Goal: Task Accomplishment & Management: Manage account settings

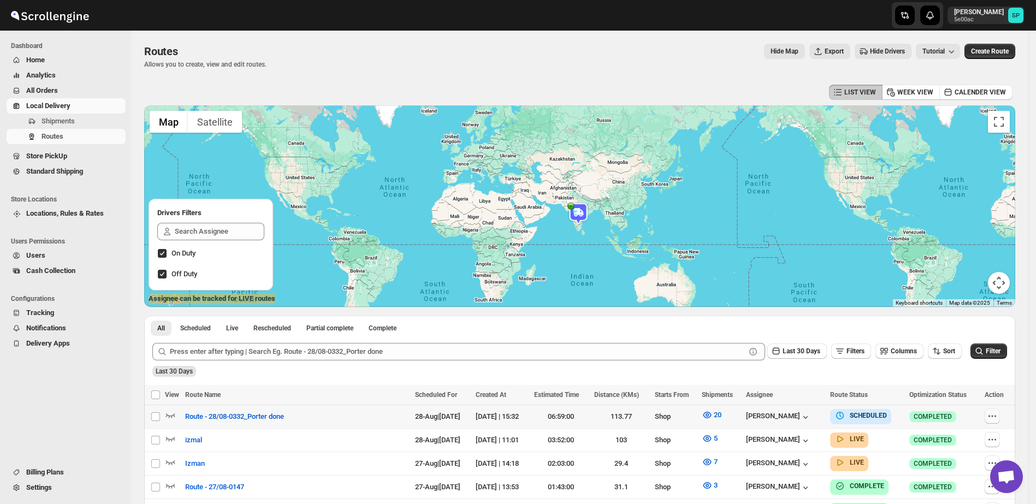
click at [996, 419] on icon "button" at bounding box center [992, 416] width 11 height 11
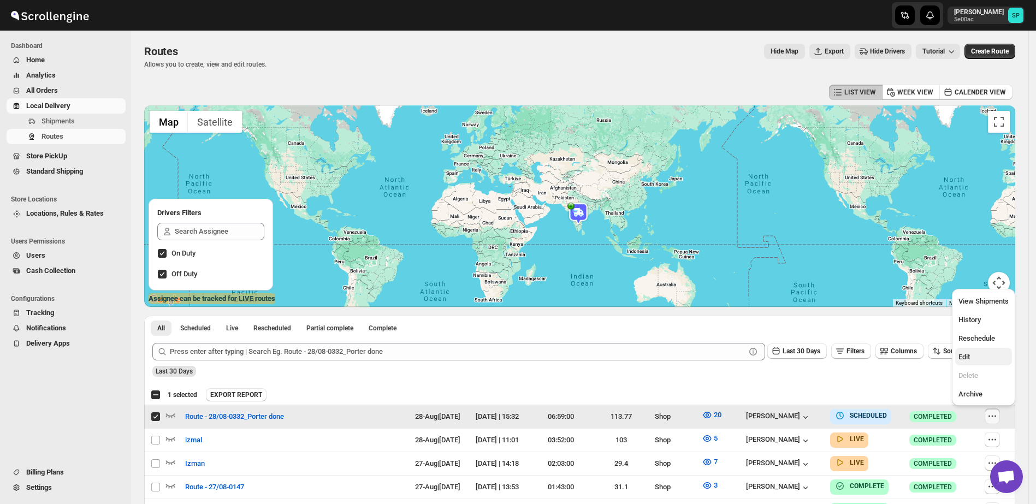
click at [986, 358] on span "Edit" at bounding box center [984, 357] width 50 height 11
checkbox input "false"
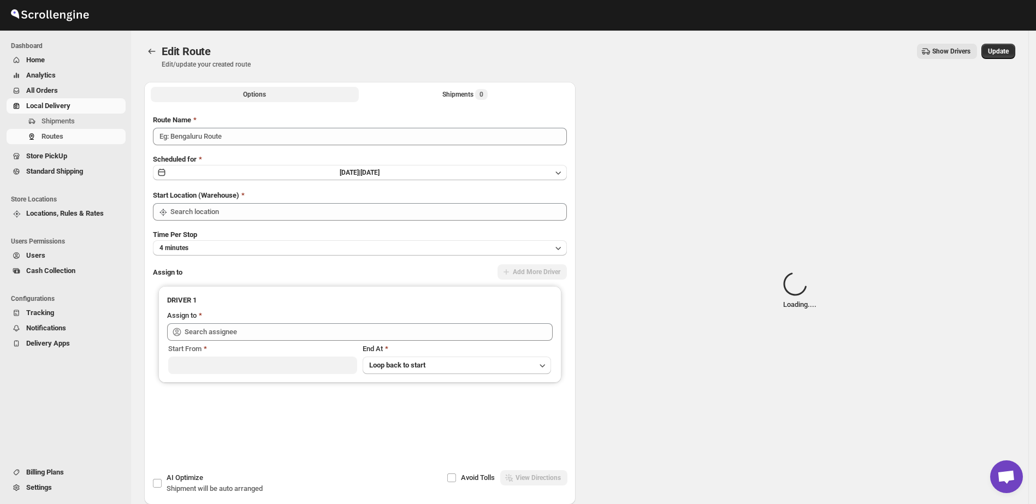
type input "Route - 28/08-0332_Porter done"
type input "Shop"
type input "[PERSON_NAME] ([EMAIL_ADDRESS][DOMAIN_NAME])"
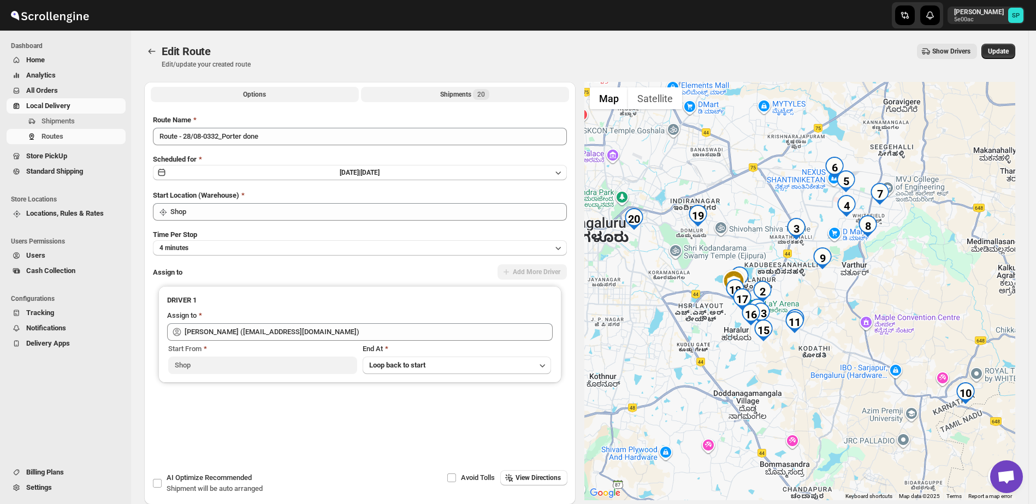
click at [451, 96] on div "Shipments 20" at bounding box center [464, 94] width 49 height 11
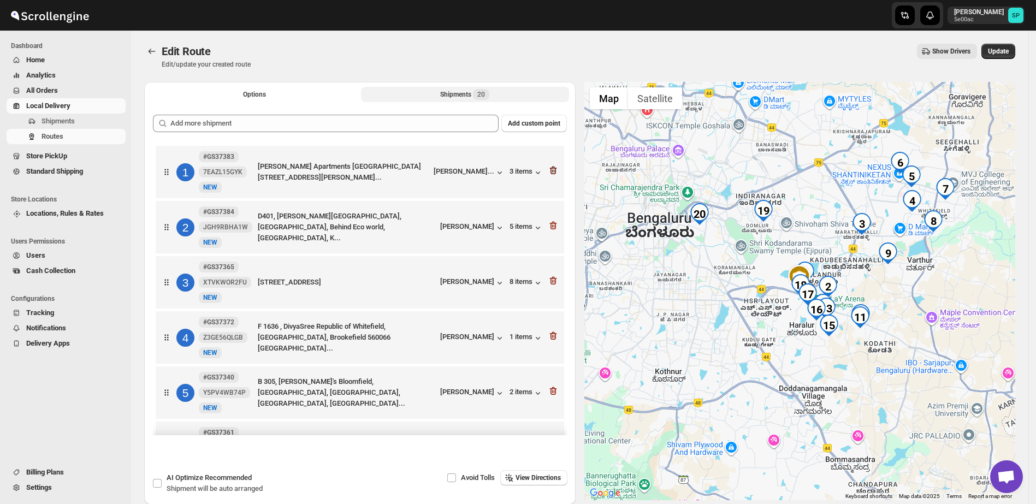
click at [550, 168] on icon "button" at bounding box center [553, 171] width 7 height 8
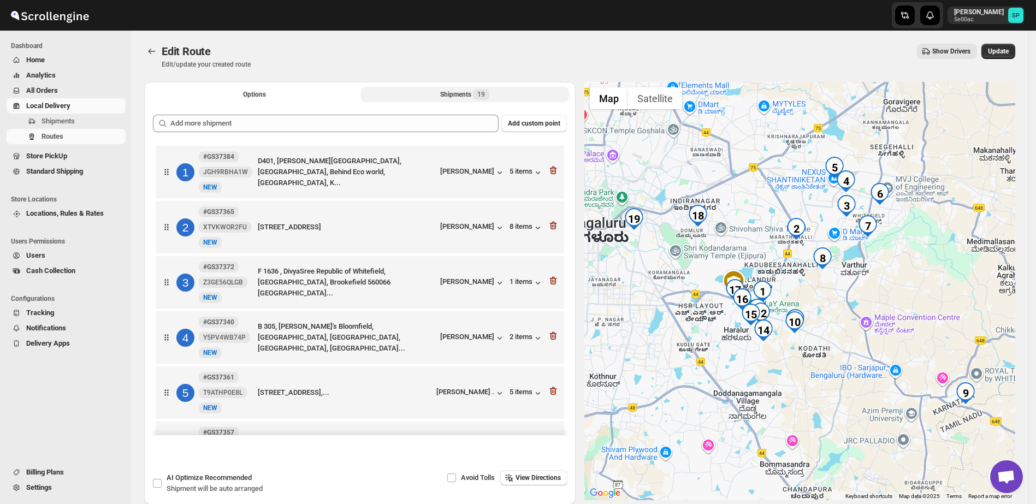
click at [550, 168] on icon "button" at bounding box center [553, 171] width 7 height 8
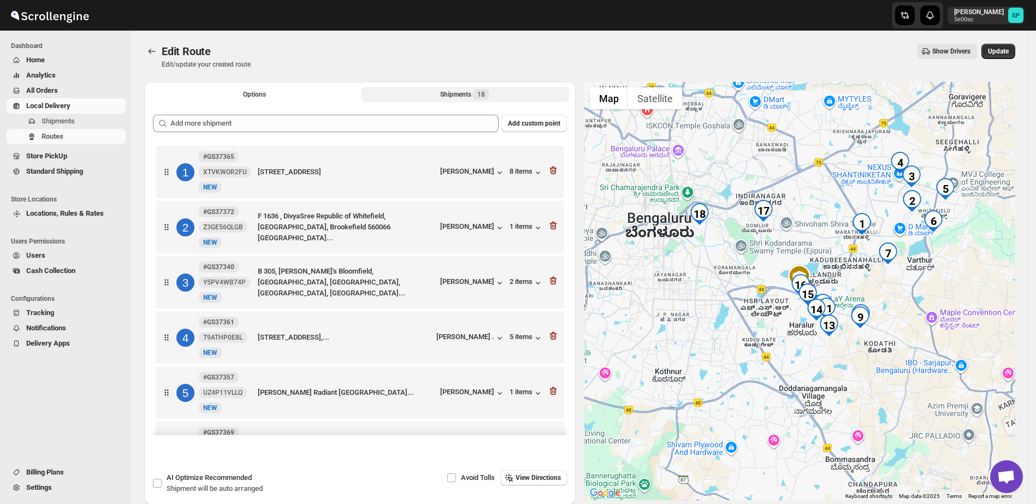
click at [550, 168] on icon "button" at bounding box center [553, 171] width 7 height 8
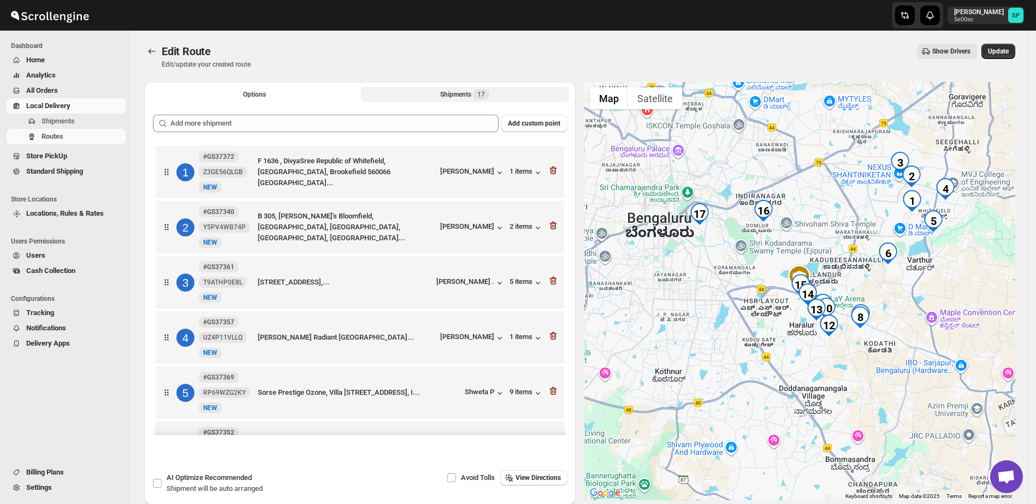
click at [550, 168] on icon "button" at bounding box center [553, 171] width 7 height 8
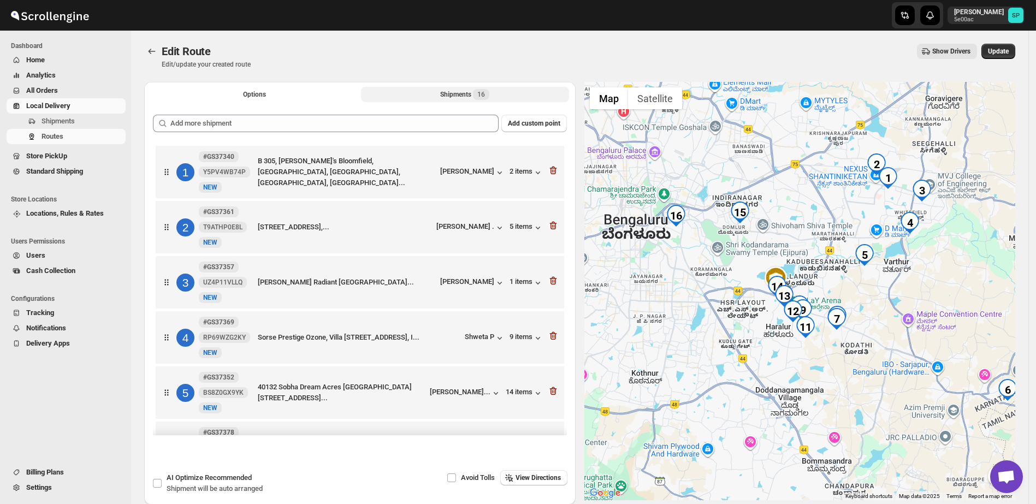
click at [550, 168] on icon "button" at bounding box center [553, 171] width 7 height 8
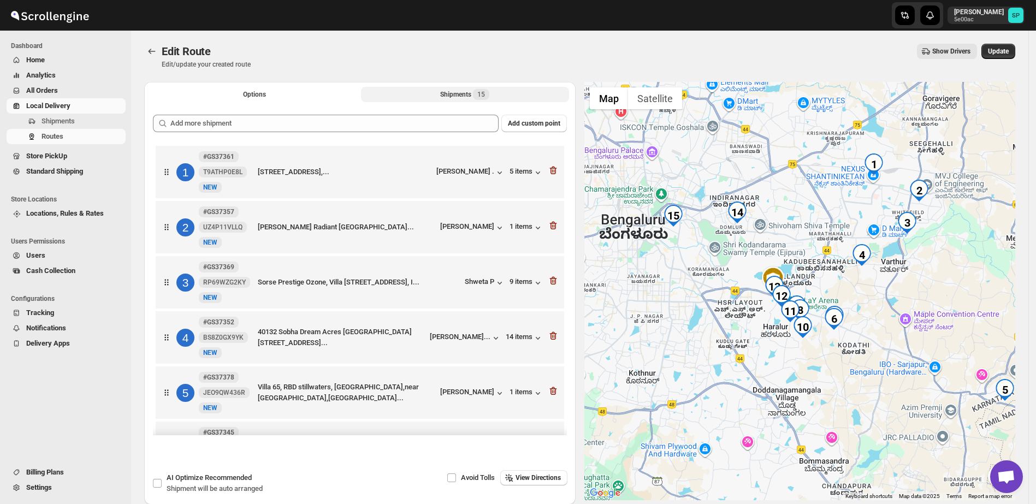
click at [550, 168] on icon "button" at bounding box center [553, 171] width 7 height 8
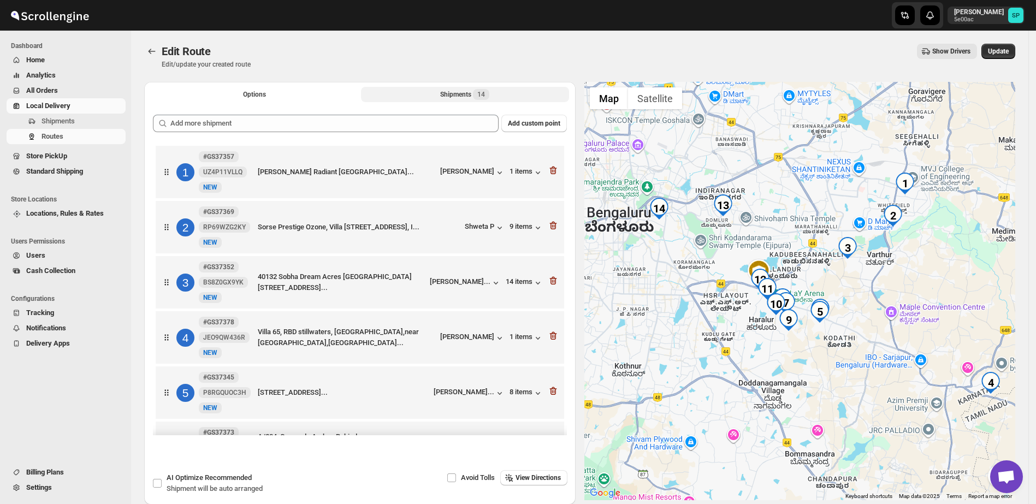
click at [550, 168] on icon "button" at bounding box center [553, 171] width 7 height 8
click at [550, 222] on icon "button" at bounding box center [553, 226] width 7 height 8
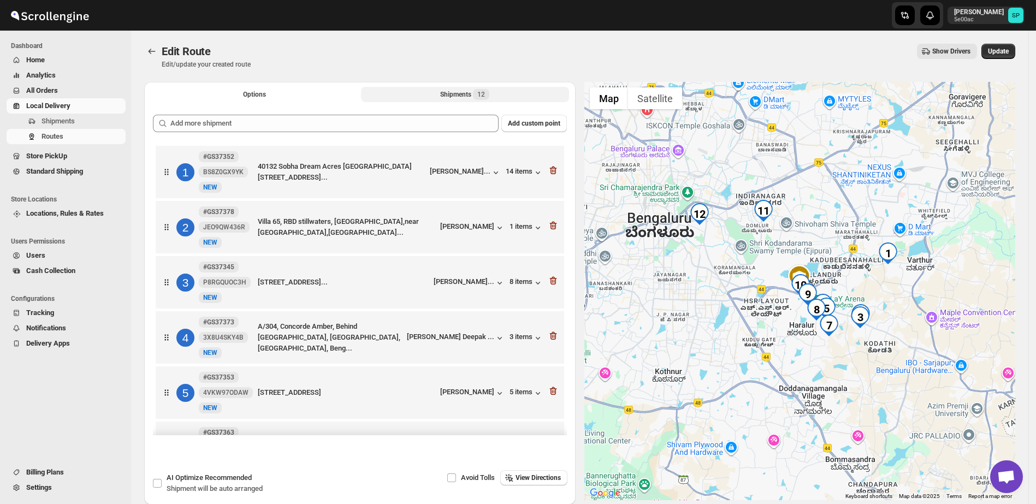
click at [550, 168] on icon "button" at bounding box center [553, 171] width 7 height 8
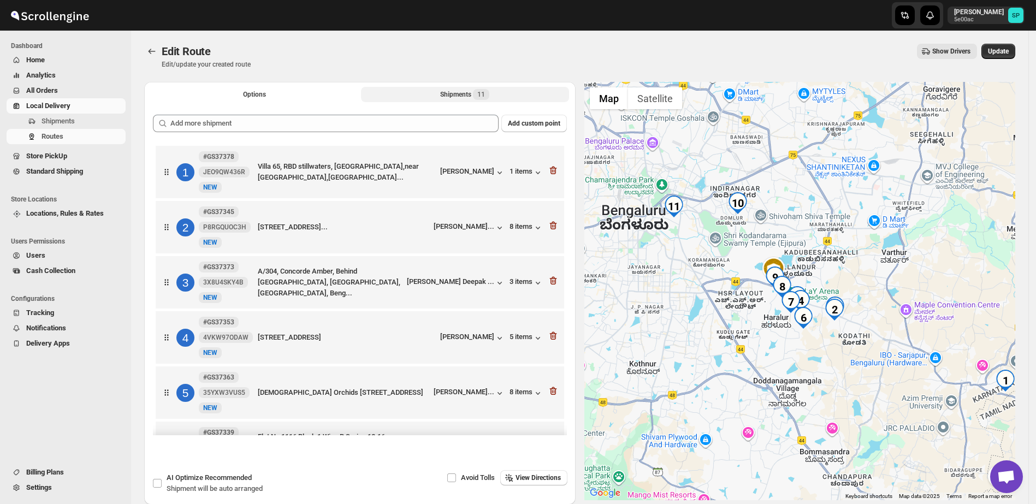
click at [550, 168] on icon "button" at bounding box center [553, 171] width 7 height 8
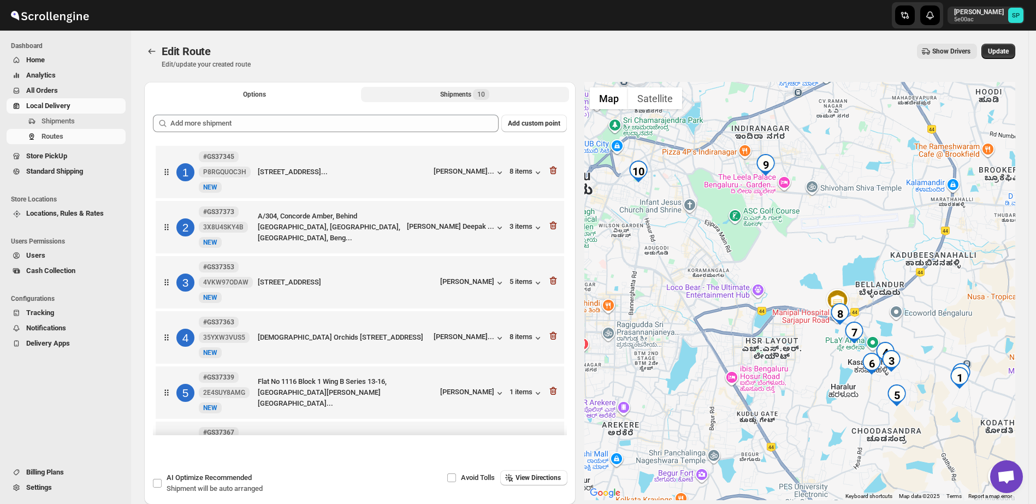
click at [550, 168] on icon "button" at bounding box center [553, 171] width 7 height 8
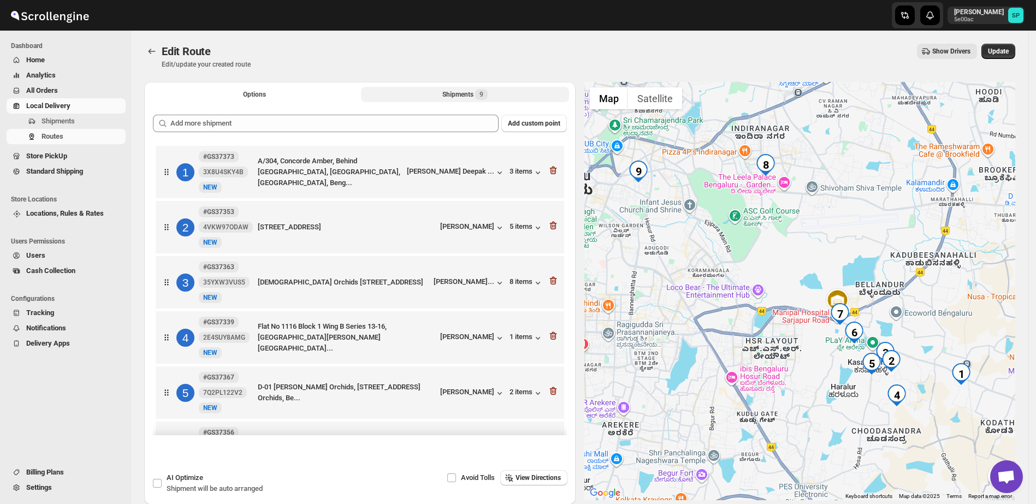
click at [550, 168] on icon "button" at bounding box center [553, 171] width 7 height 8
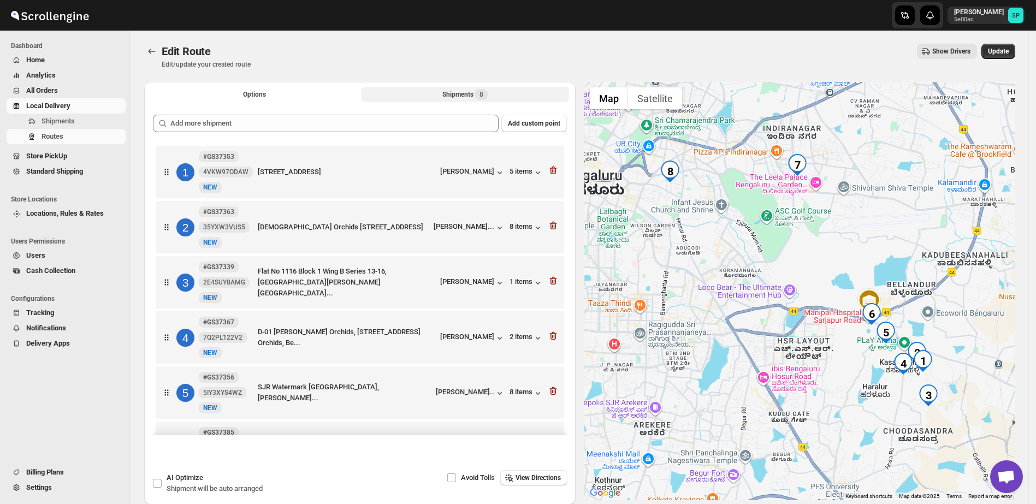
click at [548, 176] on div at bounding box center [553, 172] width 11 height 14
click at [553, 174] on icon "button" at bounding box center [553, 170] width 11 height 11
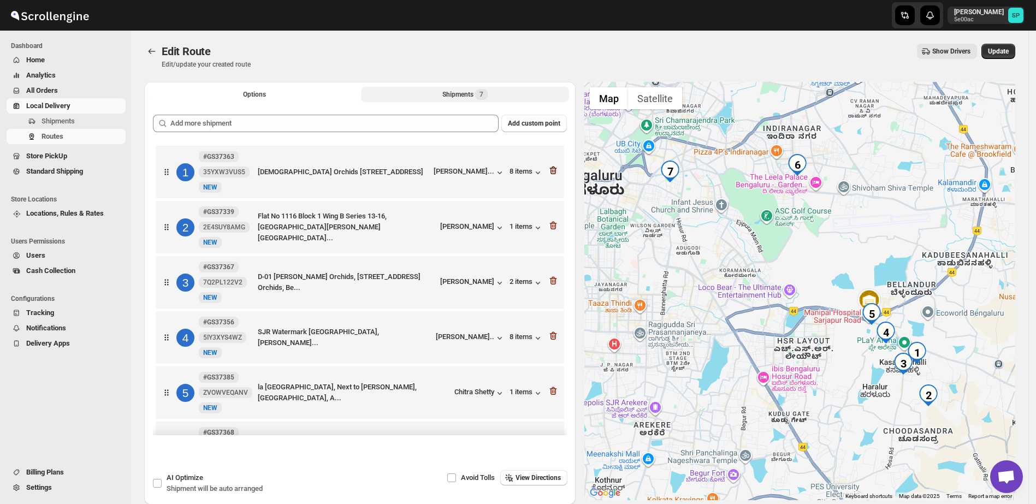
click at [552, 172] on icon "button" at bounding box center [553, 171] width 7 height 8
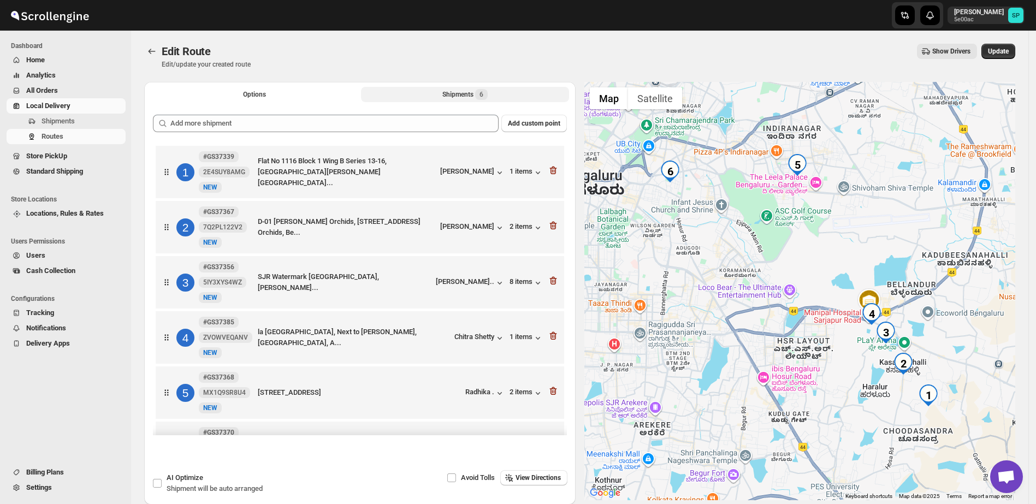
click at [552, 172] on icon "button" at bounding box center [553, 171] width 7 height 8
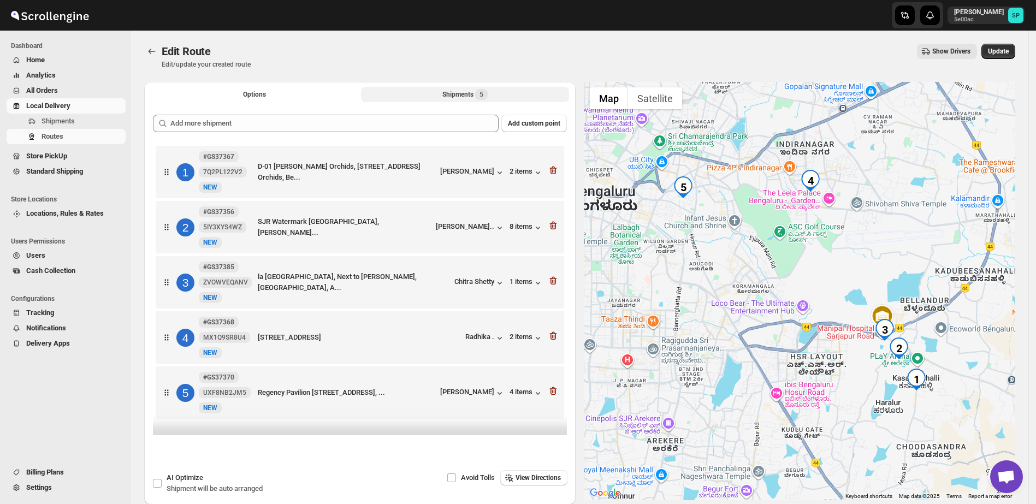
click at [552, 172] on icon "button" at bounding box center [553, 170] width 11 height 11
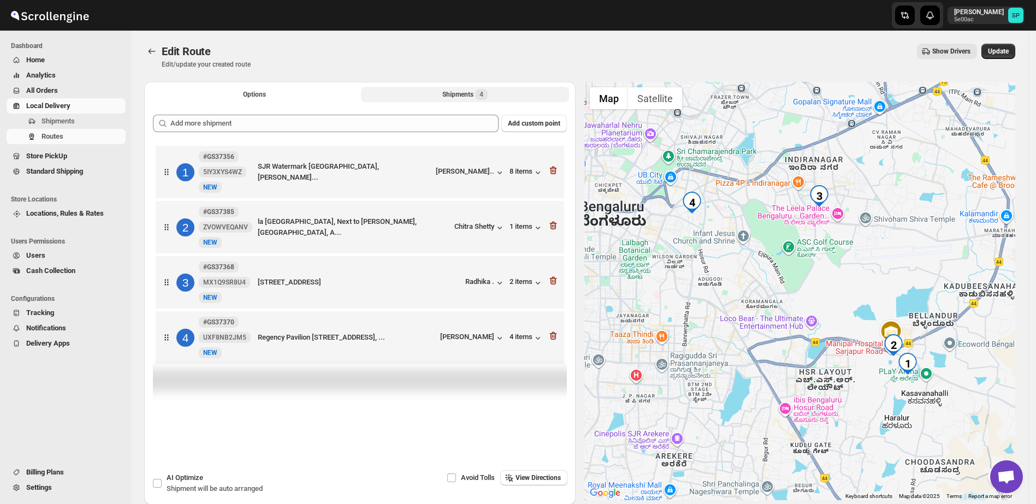
click at [552, 172] on icon "button" at bounding box center [553, 170] width 11 height 11
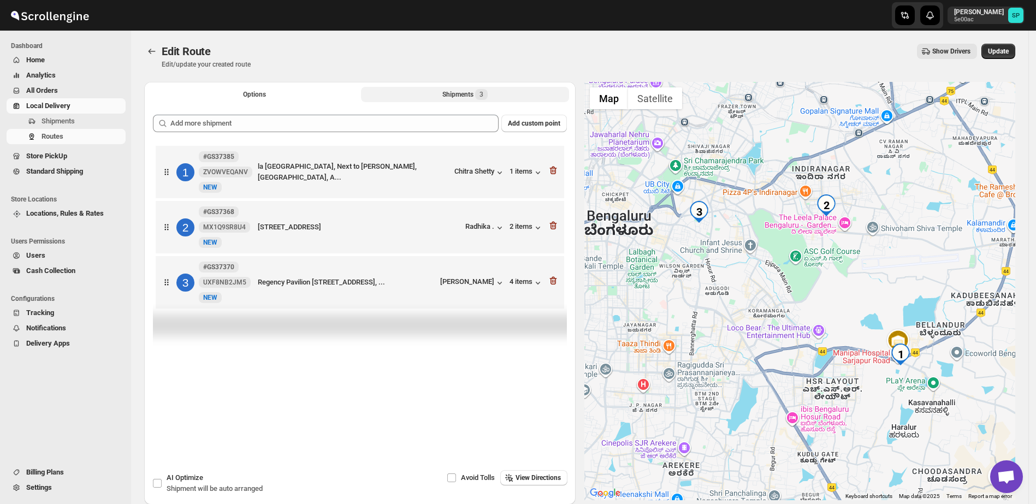
click at [552, 172] on icon "button" at bounding box center [553, 170] width 11 height 11
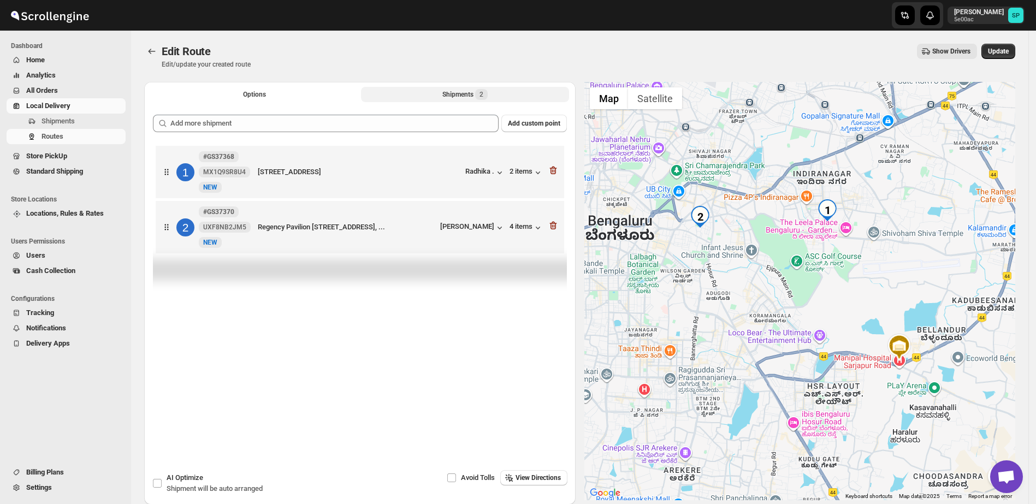
click at [552, 172] on icon "button" at bounding box center [553, 170] width 11 height 11
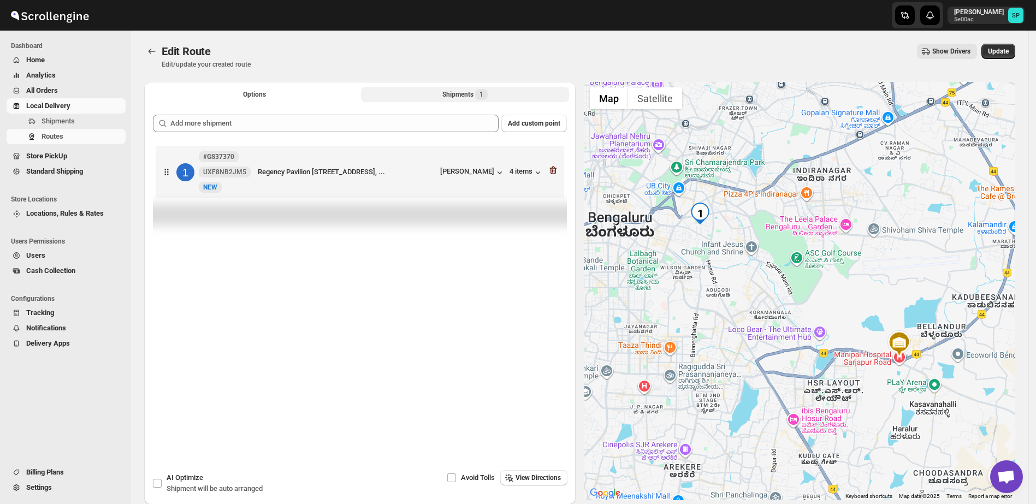
click at [554, 169] on icon "button" at bounding box center [553, 170] width 11 height 11
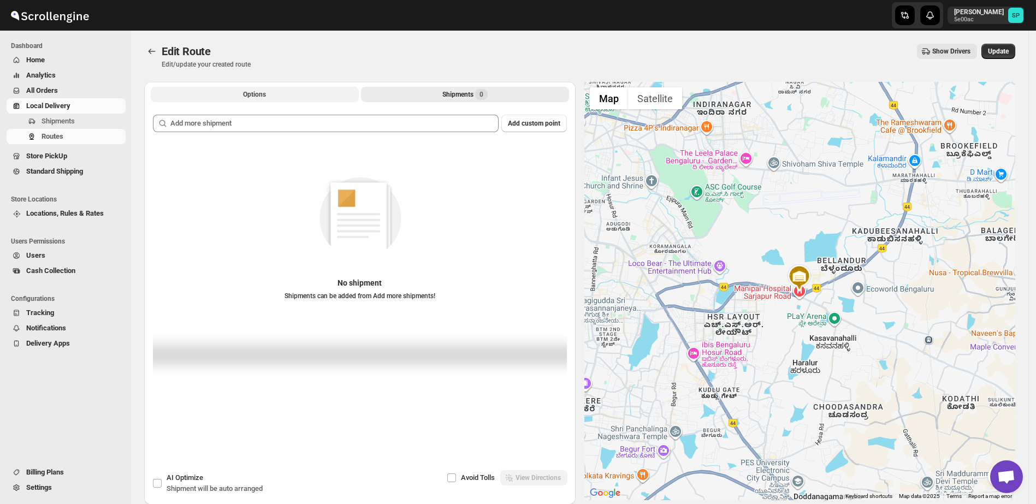
click at [312, 95] on button "Options" at bounding box center [255, 94] width 208 height 15
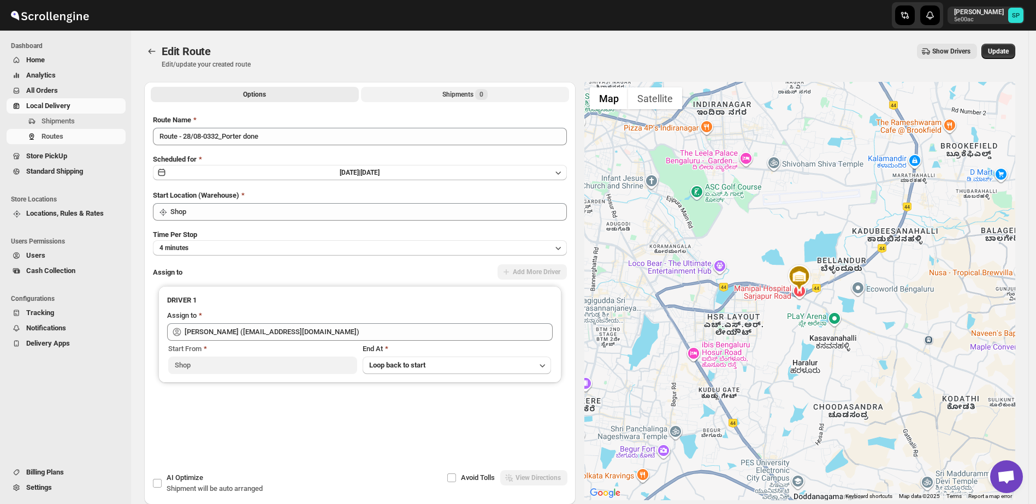
click at [423, 94] on button "Shipments 0" at bounding box center [465, 94] width 208 height 15
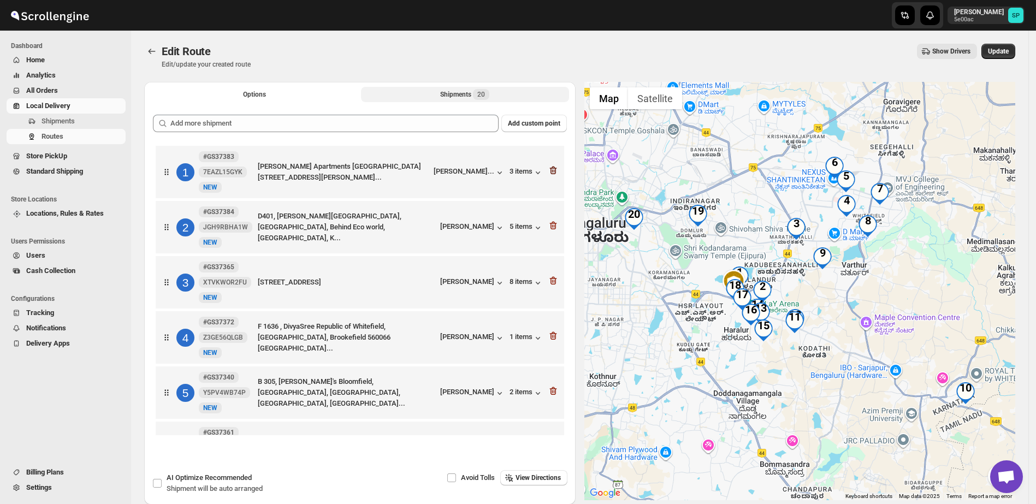
click at [549, 169] on icon "button" at bounding box center [553, 170] width 11 height 11
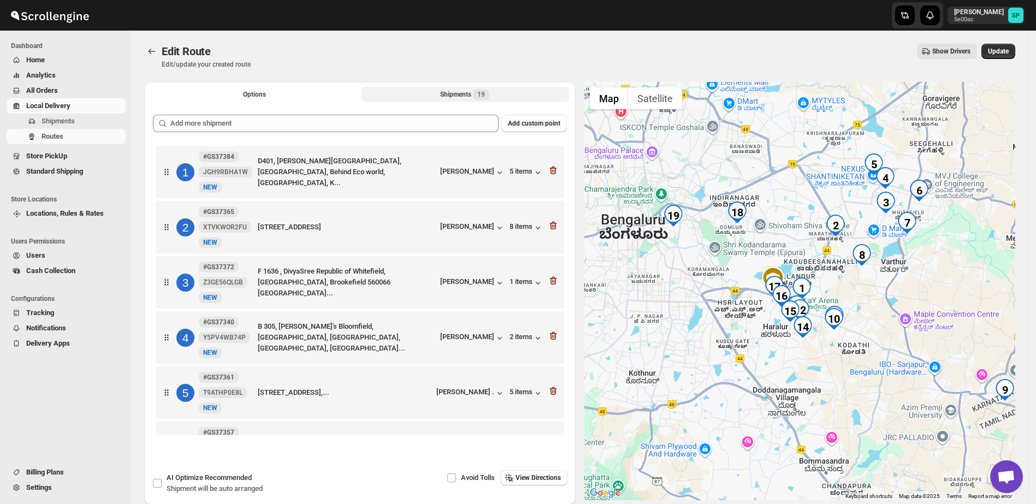
click at [549, 169] on icon "button" at bounding box center [553, 170] width 11 height 11
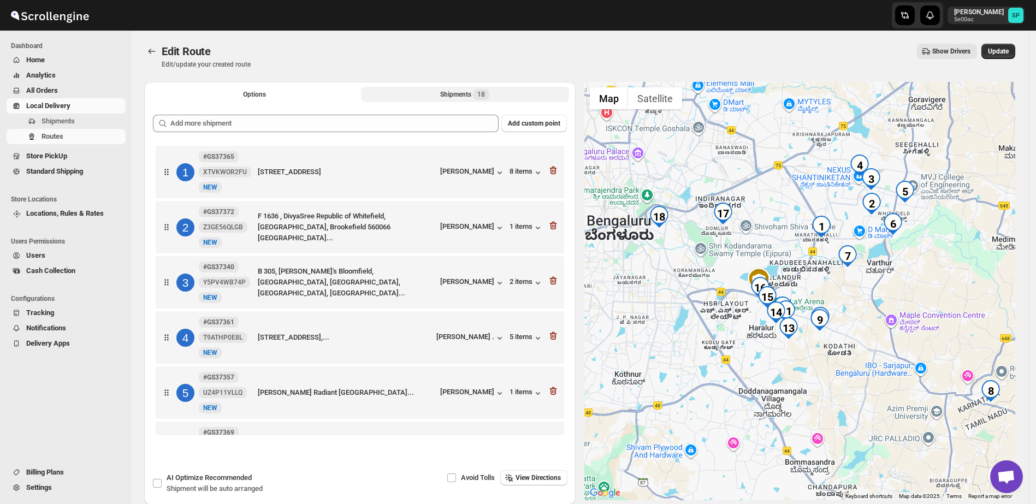
click at [549, 169] on icon "button" at bounding box center [553, 170] width 11 height 11
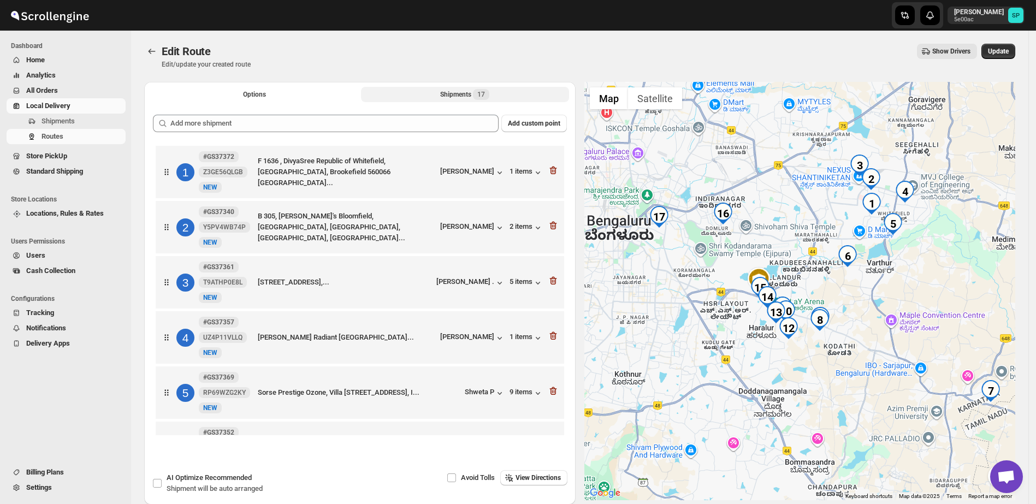
click at [549, 169] on icon "button" at bounding box center [553, 170] width 11 height 11
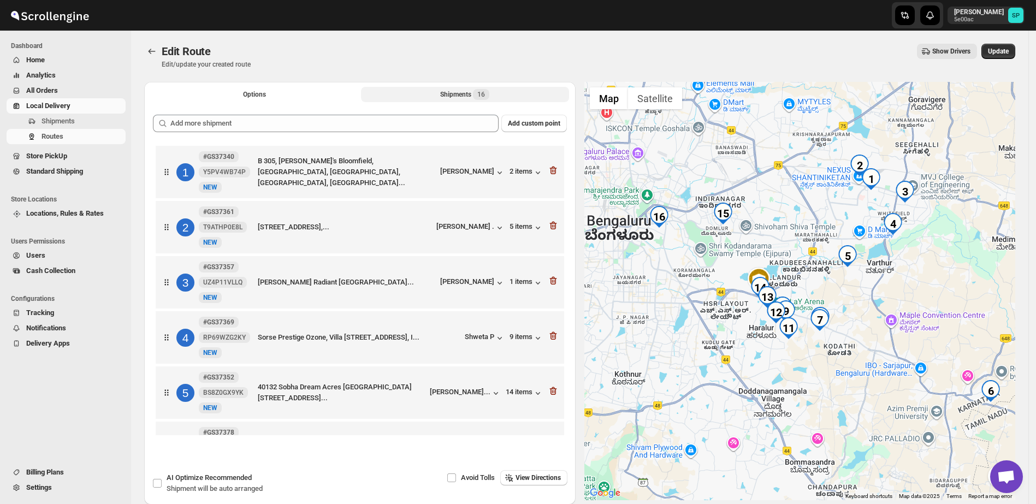
click at [549, 169] on icon "button" at bounding box center [553, 170] width 11 height 11
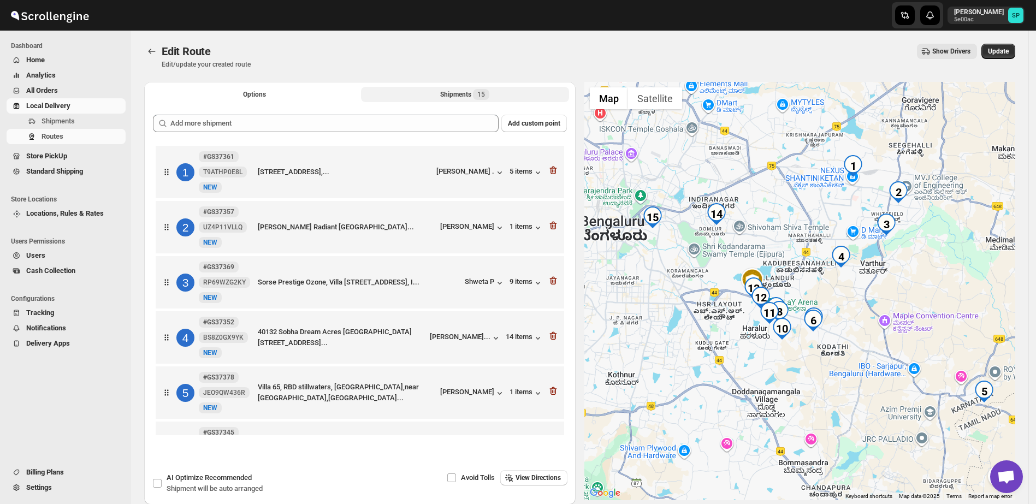
click at [549, 169] on icon "button" at bounding box center [553, 170] width 11 height 11
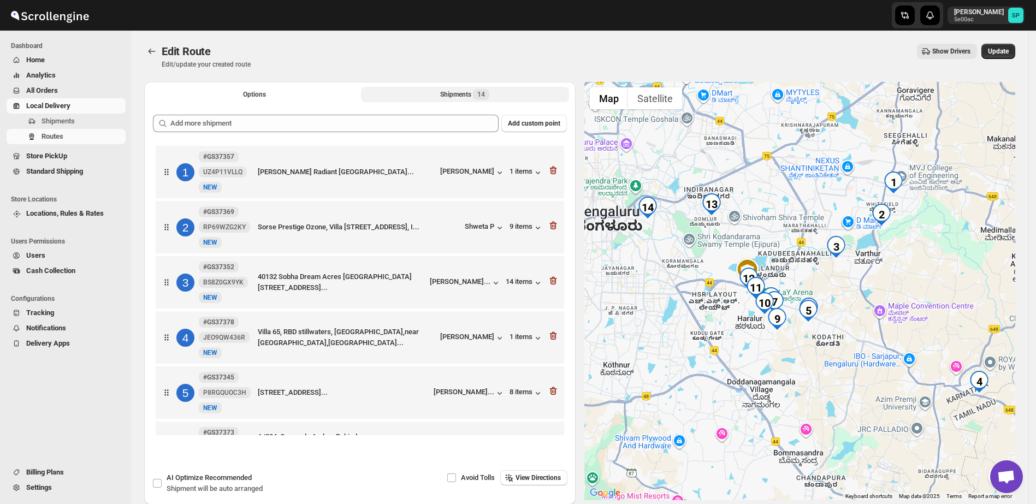
click at [549, 169] on icon "button" at bounding box center [553, 170] width 11 height 11
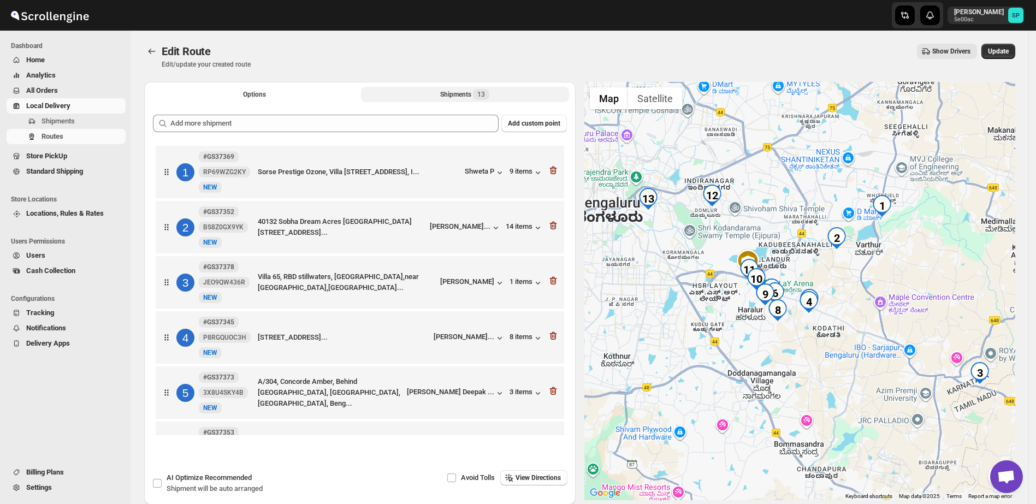
click at [549, 169] on icon "button" at bounding box center [553, 170] width 11 height 11
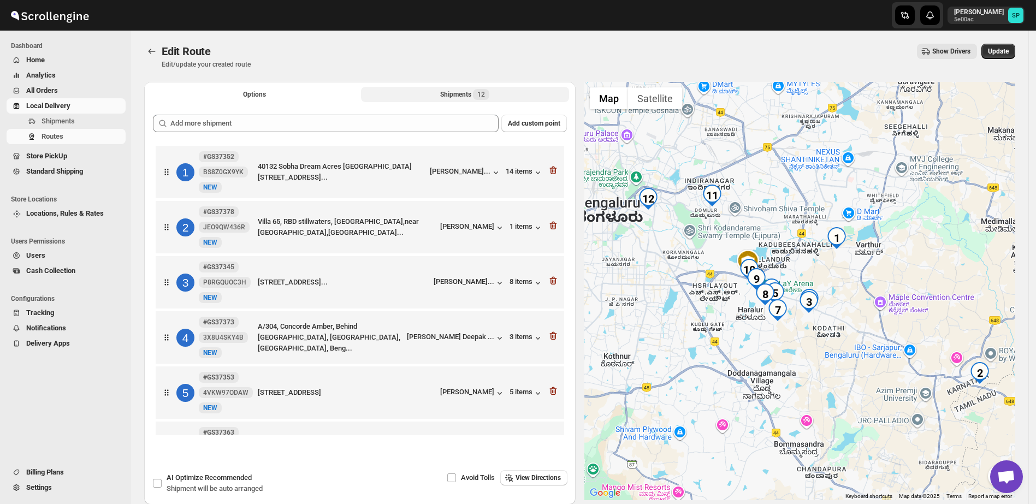
click at [549, 169] on icon "button" at bounding box center [553, 170] width 11 height 11
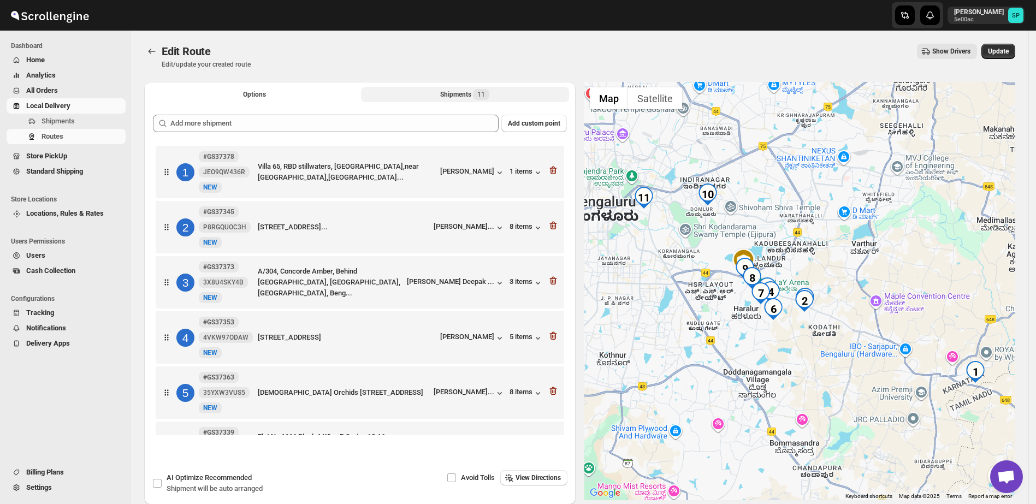
click at [549, 169] on icon "button" at bounding box center [553, 170] width 11 height 11
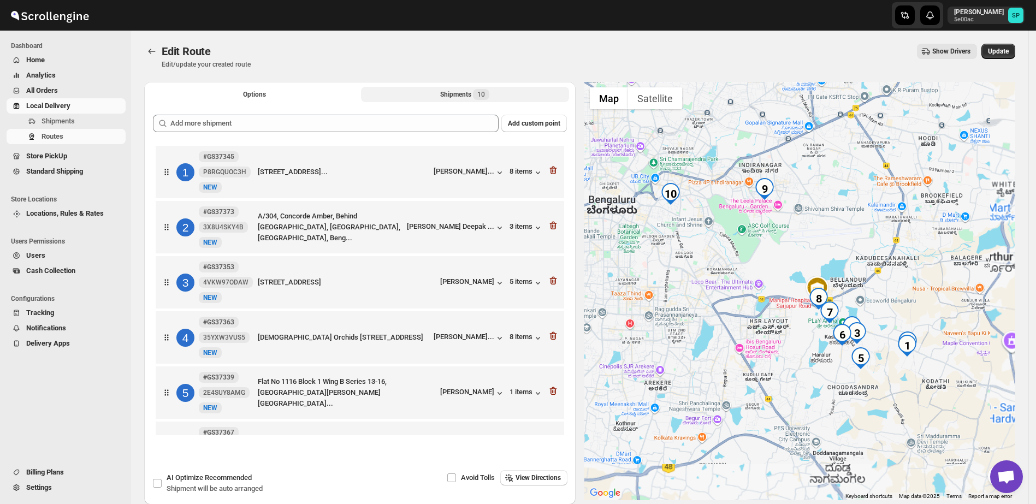
click at [549, 169] on icon "button" at bounding box center [553, 170] width 11 height 11
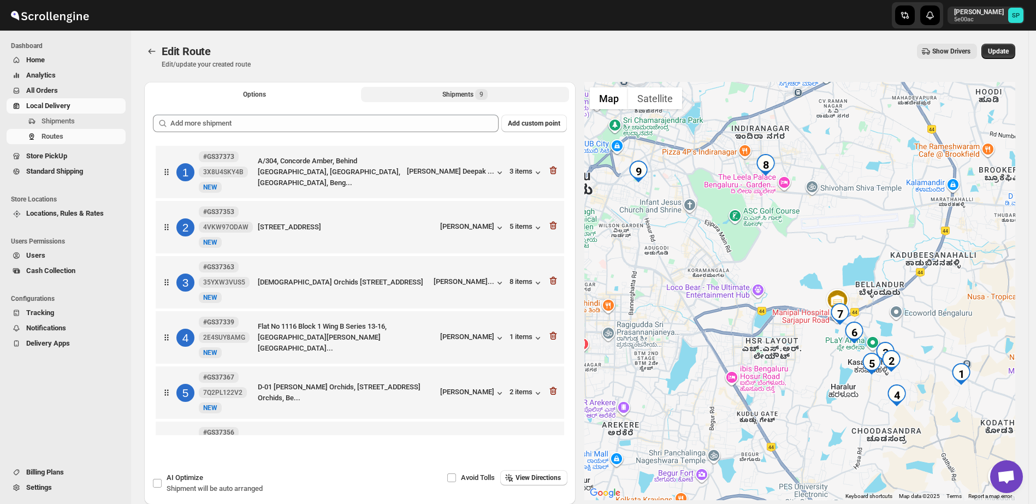
click at [549, 169] on icon "button" at bounding box center [553, 170] width 11 height 11
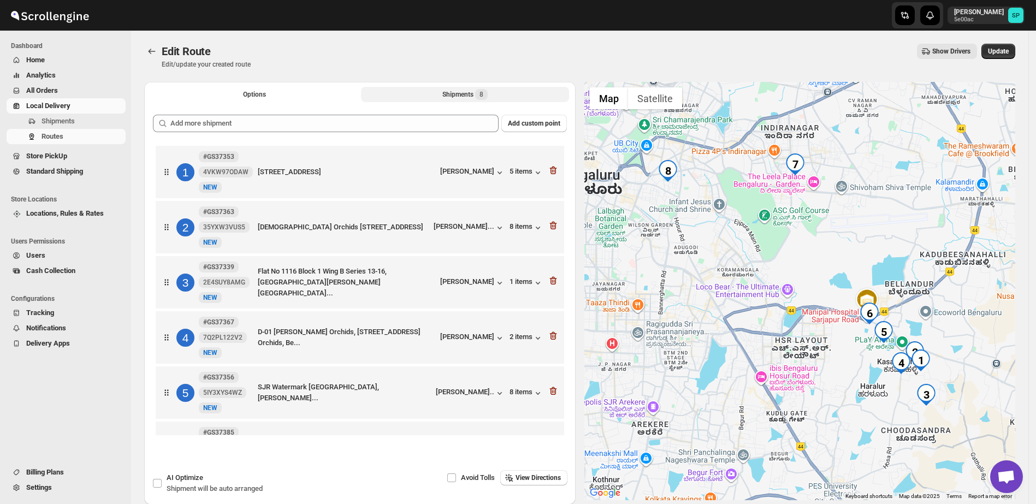
click at [549, 169] on icon "button" at bounding box center [553, 170] width 11 height 11
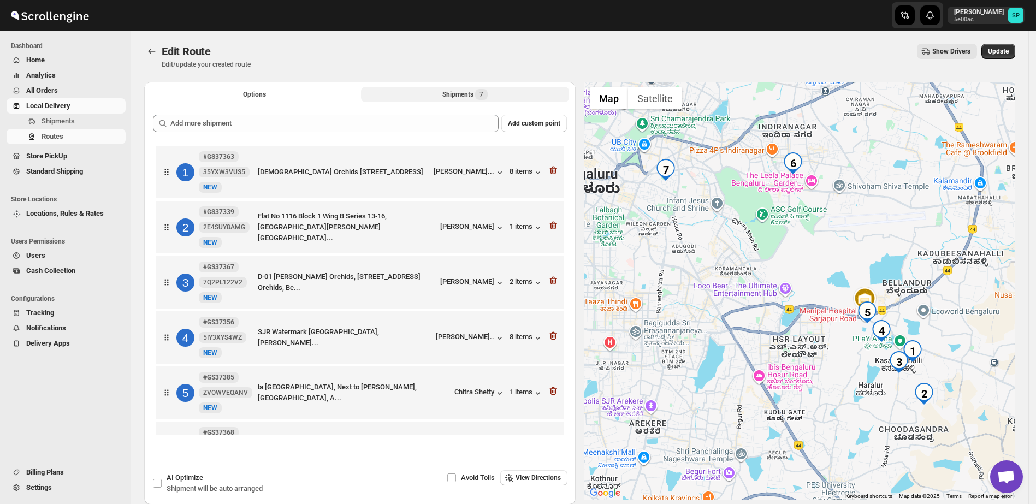
click at [549, 169] on icon "button" at bounding box center [553, 170] width 11 height 11
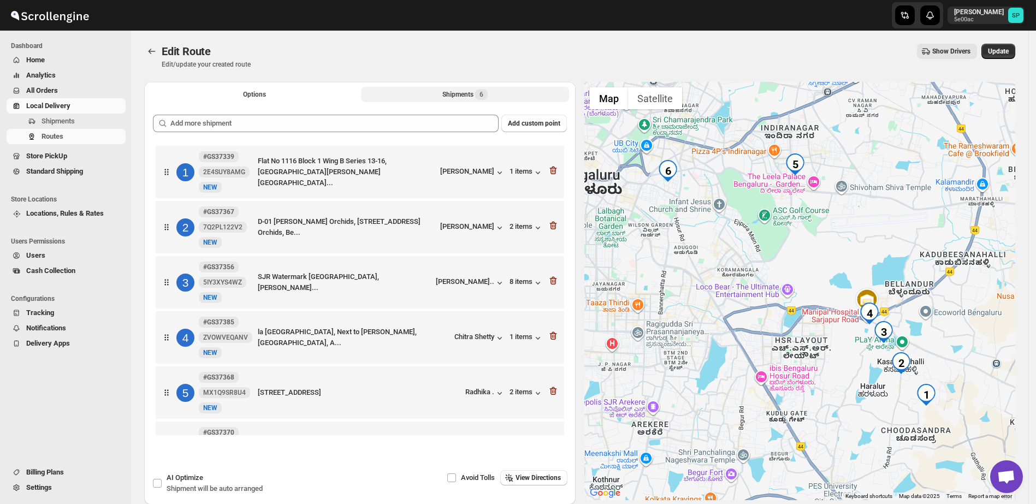
click at [549, 169] on icon "button" at bounding box center [553, 170] width 11 height 11
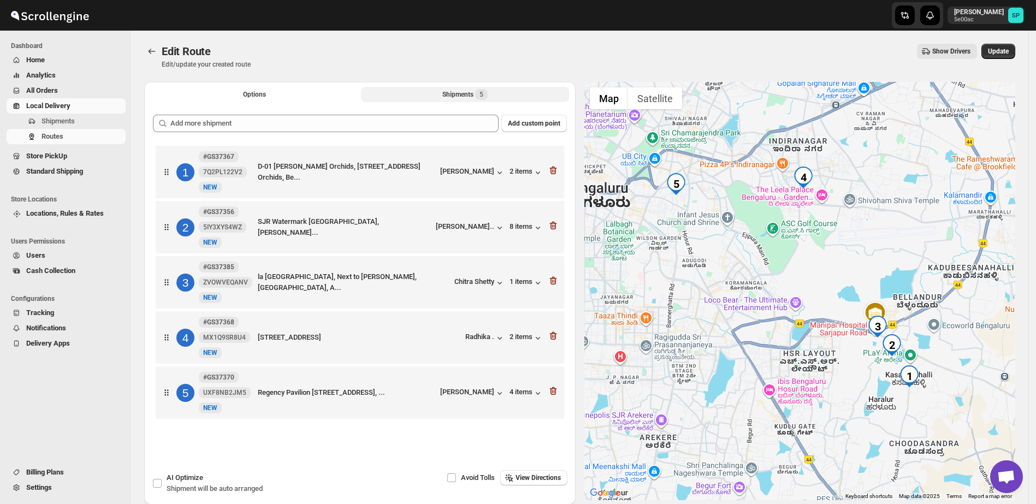
click at [549, 169] on div "1 #GS37367 7Q2PL122V2 New NEW D-01 [PERSON_NAME] Orchids, [STREET_ADDRESS][PERS…" at bounding box center [358, 170] width 402 height 46
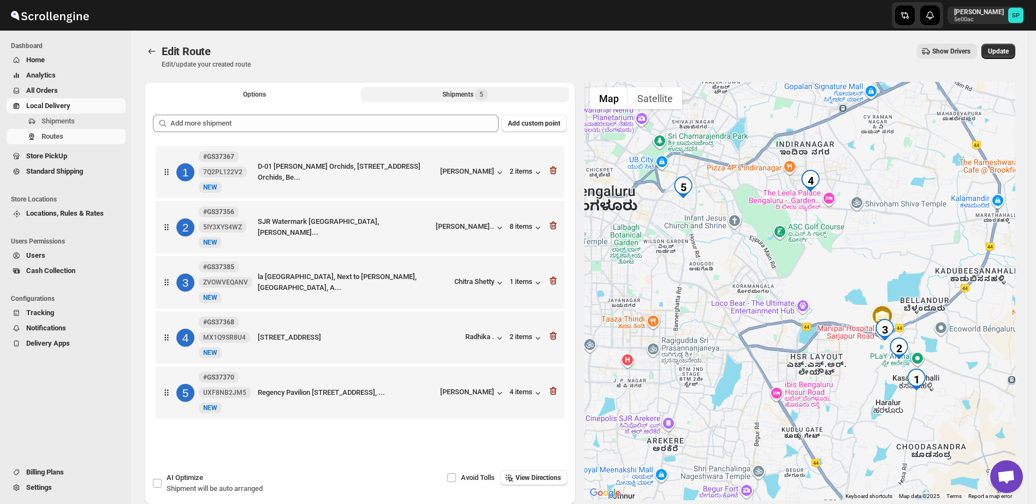
click at [549, 169] on div "1 #GS37367 7Q2PL122V2 New NEW D-01 [PERSON_NAME] Orchids, [STREET_ADDRESS][PERS…" at bounding box center [358, 170] width 402 height 46
click at [555, 170] on icon "button" at bounding box center [553, 170] width 11 height 11
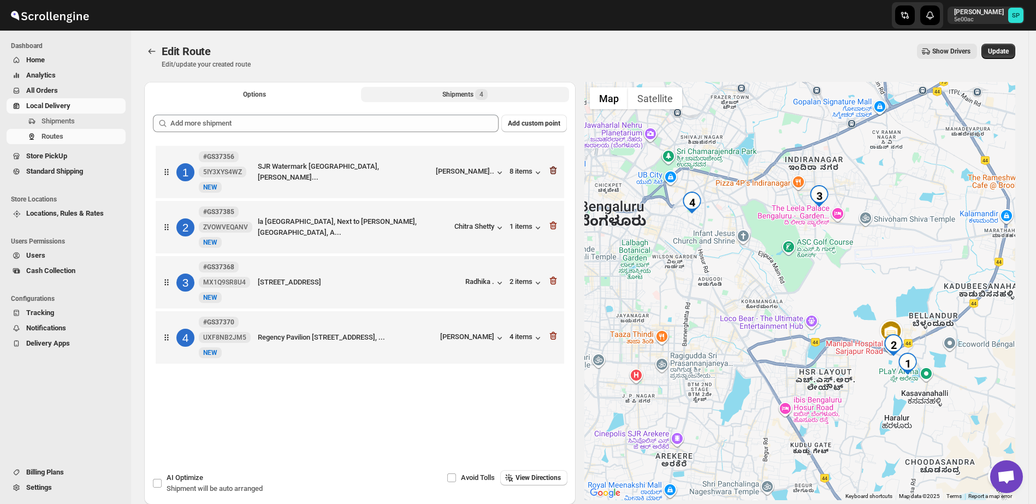
click at [553, 170] on icon "button" at bounding box center [552, 170] width 1 height 3
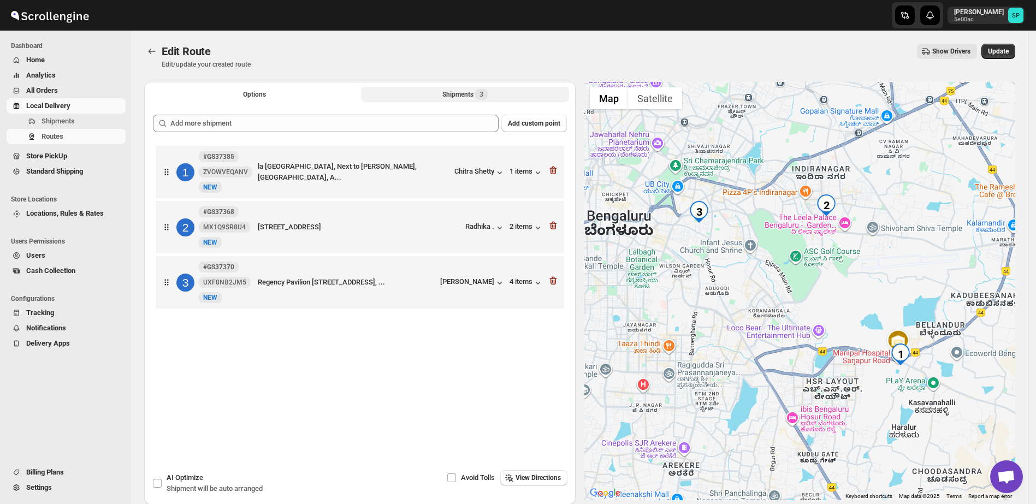
click at [553, 170] on icon "button" at bounding box center [552, 170] width 1 height 3
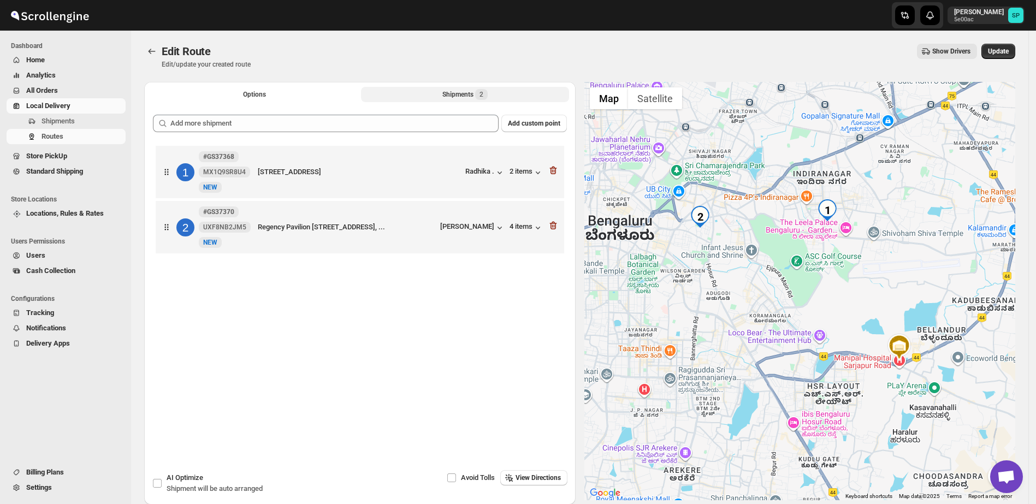
click at [553, 170] on icon "button" at bounding box center [552, 170] width 1 height 3
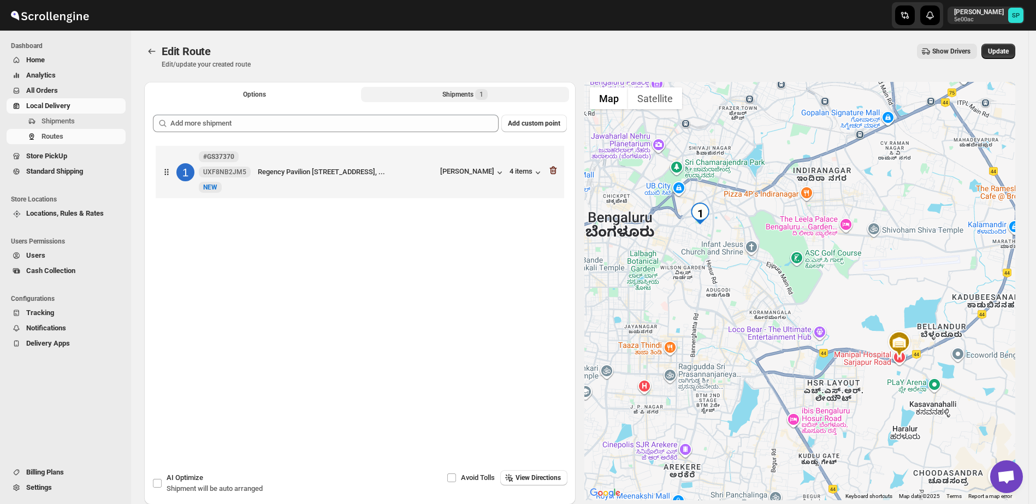
click at [557, 170] on icon "button" at bounding box center [553, 170] width 11 height 11
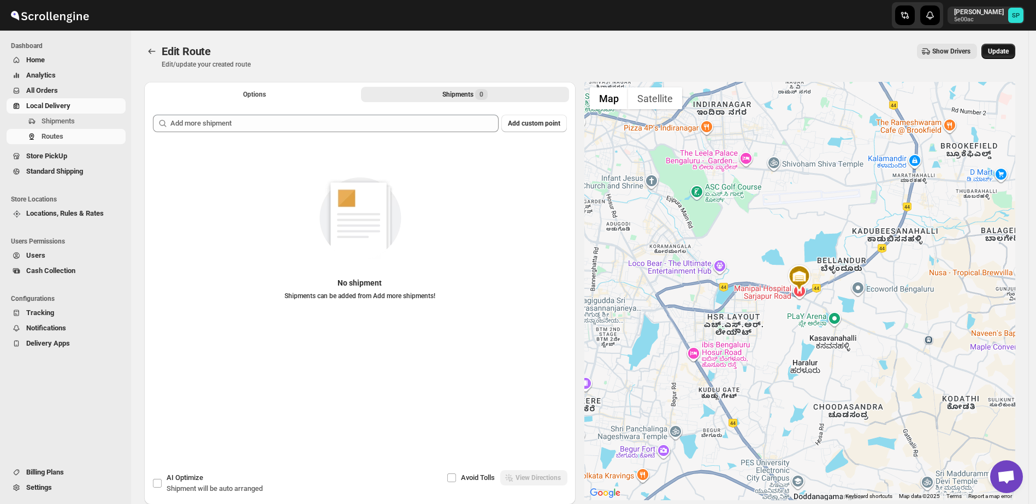
click at [1003, 54] on span "Update" at bounding box center [998, 51] width 21 height 9
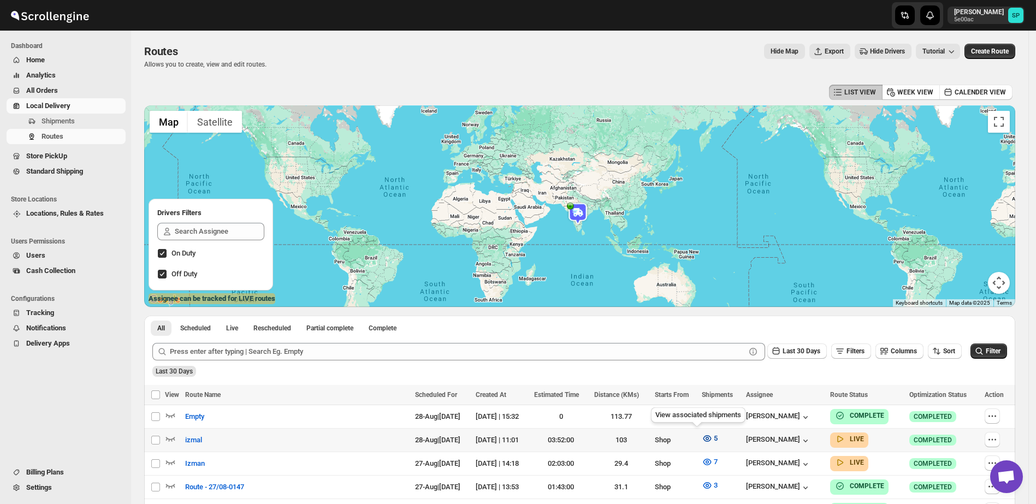
click at [702, 440] on icon "button" at bounding box center [707, 438] width 11 height 11
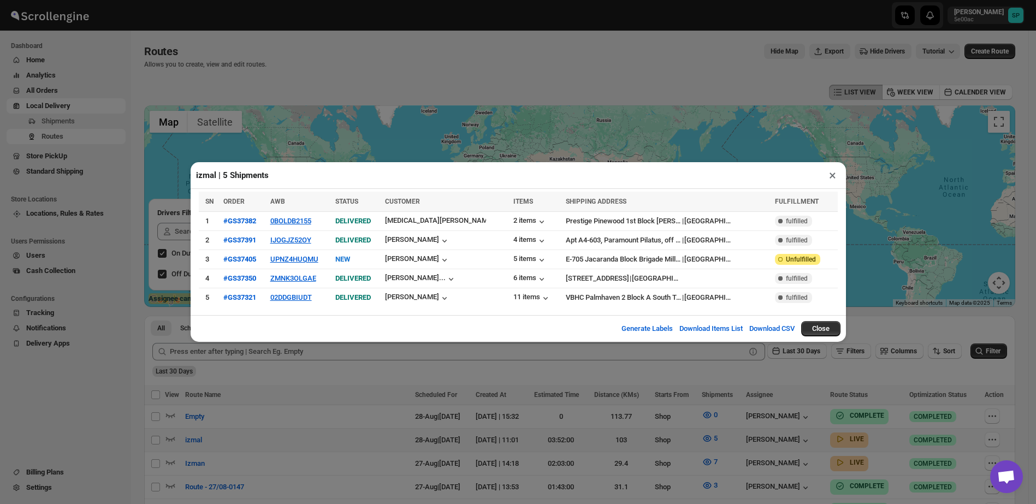
click at [835, 177] on button "×" at bounding box center [833, 175] width 16 height 15
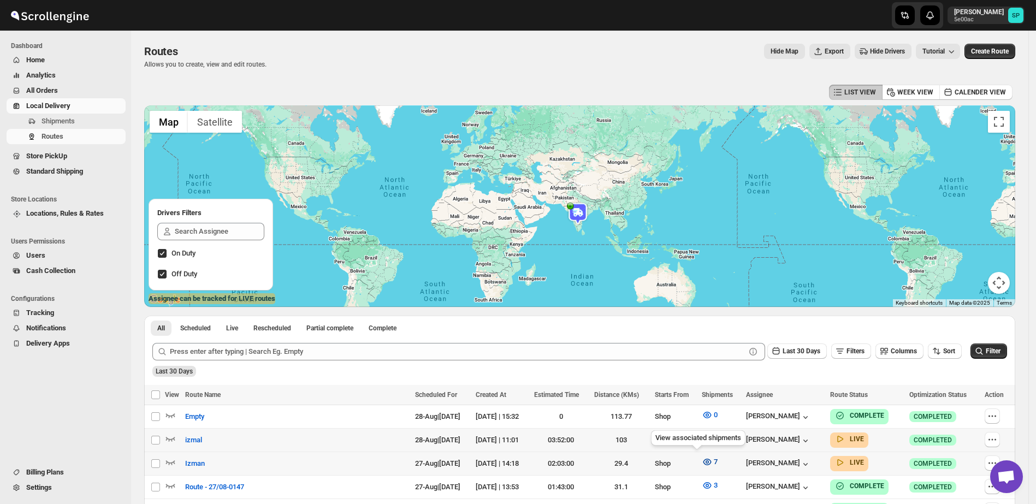
click at [706, 461] on icon "button" at bounding box center [707, 462] width 3 height 3
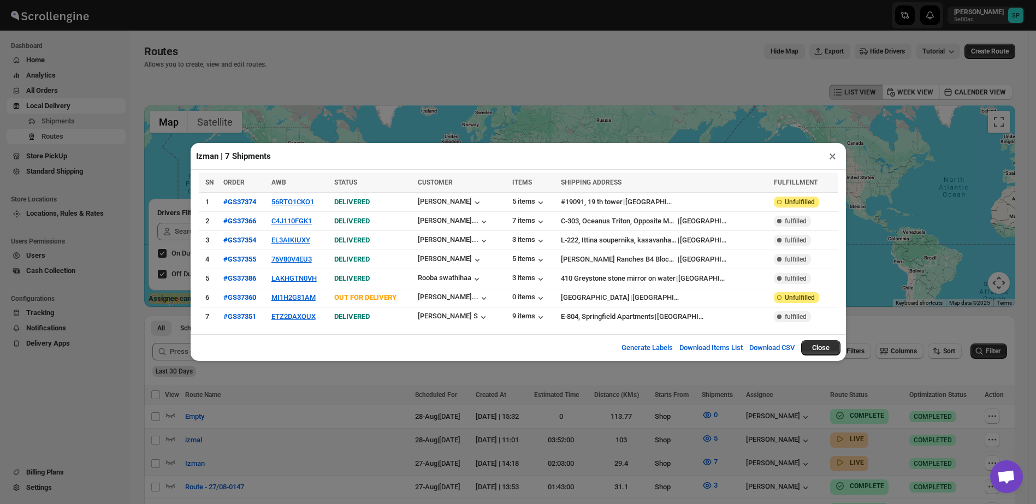
click at [832, 156] on button "×" at bounding box center [833, 156] width 16 height 15
